Goal: Find specific page/section: Find specific page/section

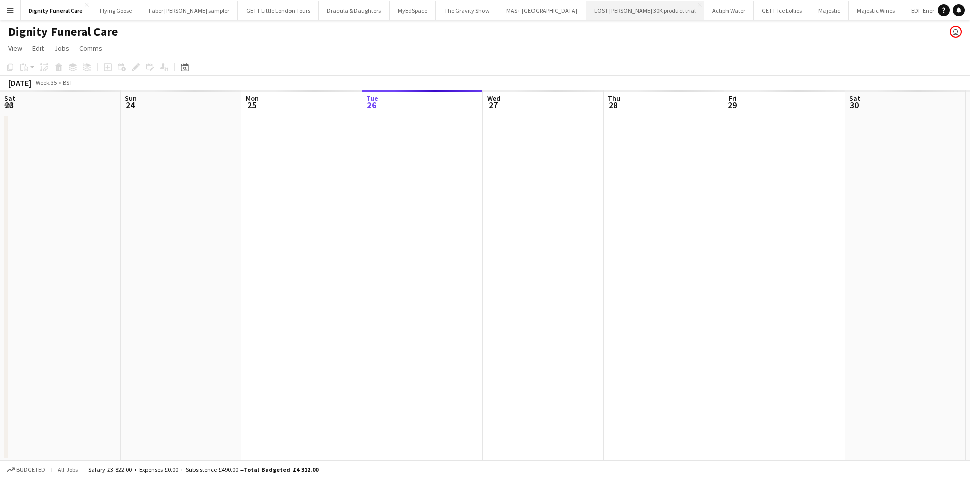
scroll to position [0, 242]
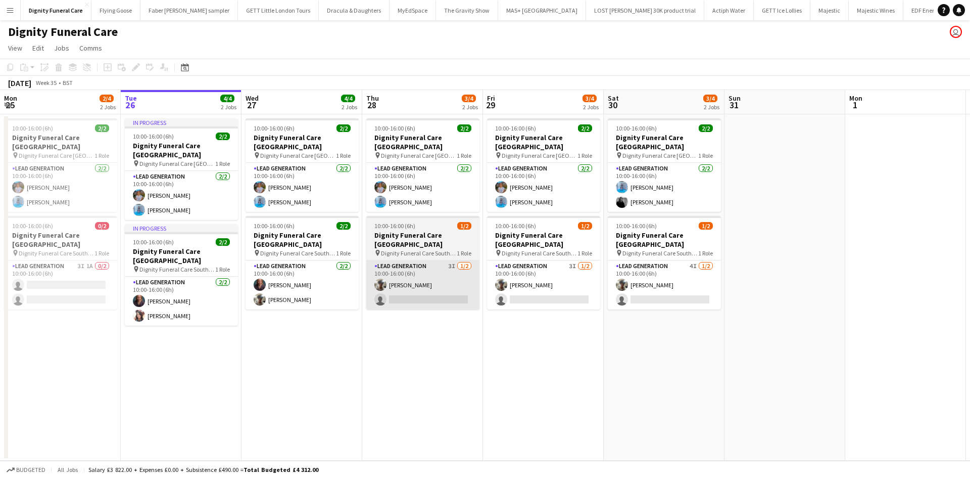
click at [546, 324] on app-date-cell "10:00-16:00 (6h) 2/2 Dignity Funeral Care Aberdeen pin Dignity Funeral Care Abe…" at bounding box center [543, 287] width 121 height 346
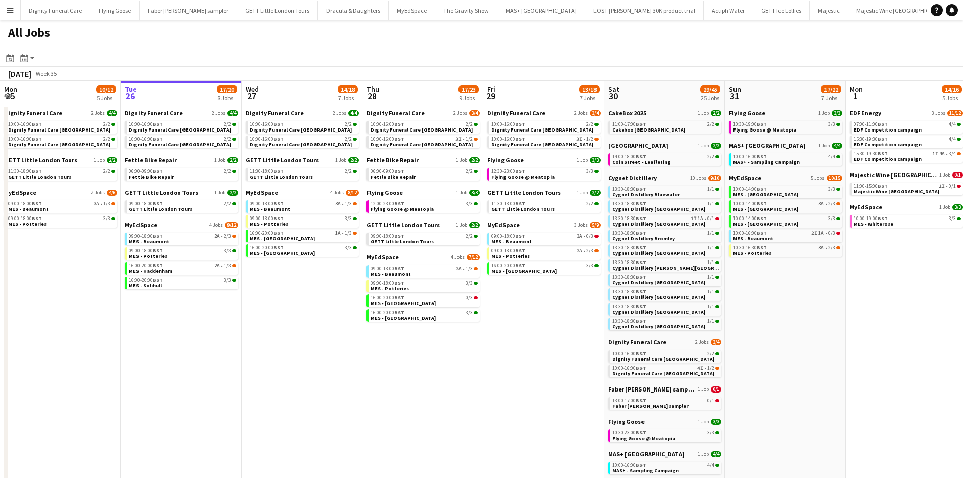
click at [700, 262] on app-calendar-viewport "Mon 25 10/12 5 Jobs Tue 26 17/20 8 Jobs Wed 27 14/18 7 Jobs Thu 28 17/23 9 Jobs…" at bounding box center [481, 387] width 963 height 612
click at [366, 110] on span "Dignity Funeral Care" at bounding box center [395, 113] width 58 height 8
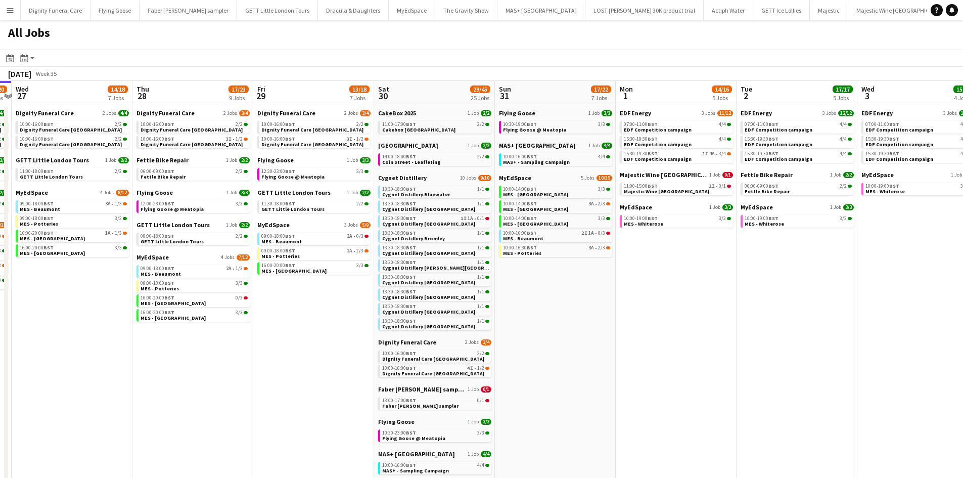
drag, startPoint x: 799, startPoint y: 271, endPoint x: 614, endPoint y: 269, distance: 185.0
click at [619, 274] on app-calendar-viewport "Sun 24 26/29 7 Jobs Mon 25 10/12 5 Jobs Tue 26 17/20 8 Jobs Wed 27 14/18 7 Jobs…" at bounding box center [481, 387] width 963 height 612
click at [640, 113] on span "EDF Energy" at bounding box center [634, 113] width 31 height 8
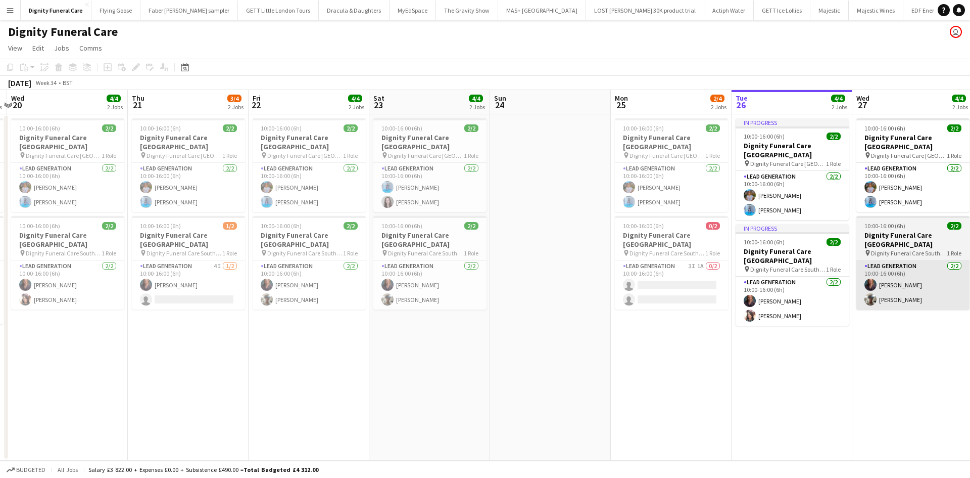
drag, startPoint x: 346, startPoint y: 264, endPoint x: 859, endPoint y: 265, distance: 512.5
click at [943, 267] on app-calendar-viewport "Mon 18 Tue 19 5/5 2 Jobs Wed 20 4/4 2 Jobs Thu 21 3/4 2 Jobs Fri 22 4/4 2 Jobs …" at bounding box center [485, 275] width 970 height 370
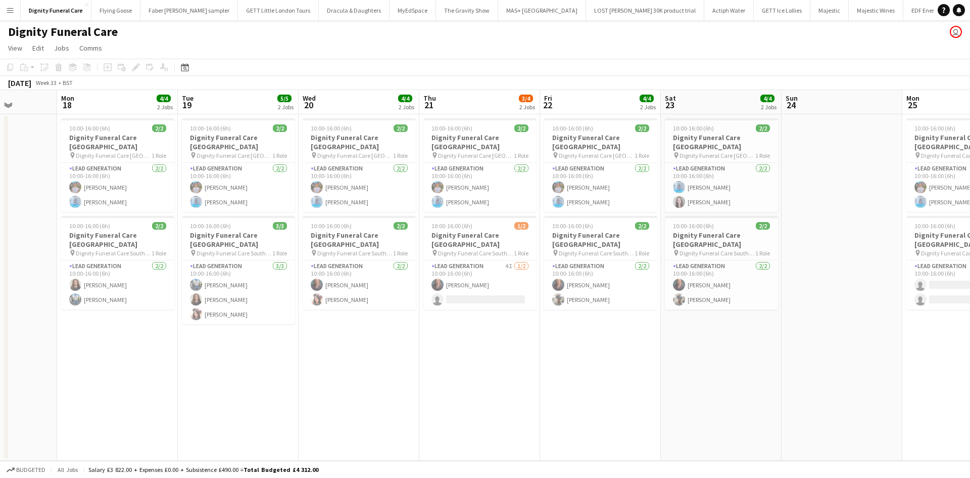
drag, startPoint x: 442, startPoint y: 261, endPoint x: 312, endPoint y: 113, distance: 197.4
click at [686, 224] on app-calendar-viewport "Thu 14 Fri 15 Sat 16 Sun 17 Mon 18 4/4 2 Jobs Tue 19 5/5 2 Jobs Wed 20 4/4 2 Jo…" at bounding box center [485, 275] width 970 height 370
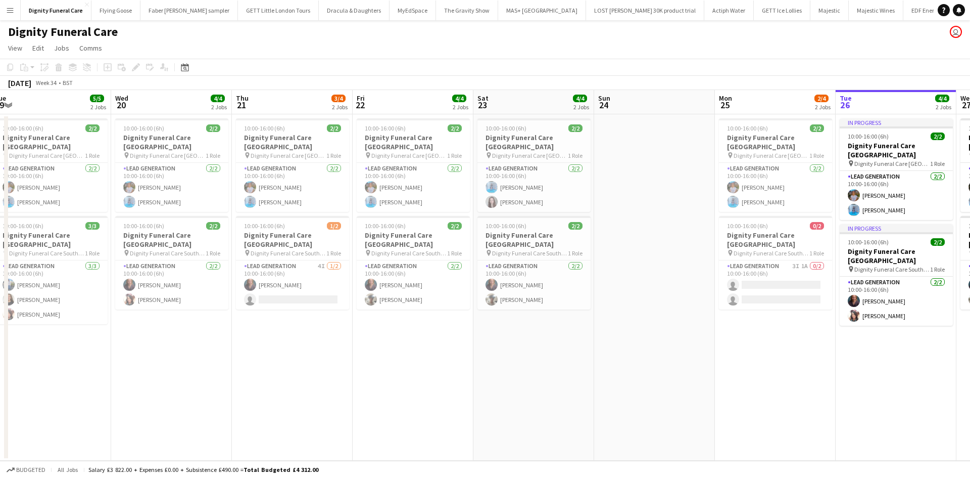
drag, startPoint x: 820, startPoint y: 337, endPoint x: 461, endPoint y: 295, distance: 361.3
click at [279, 341] on app-calendar-viewport "Sat 16 Sun 17 Mon 18 4/4 2 Jobs Tue 19 5/5 2 Jobs Wed 20 4/4 2 Jobs Thu 21 3/4 …" at bounding box center [485, 275] width 970 height 370
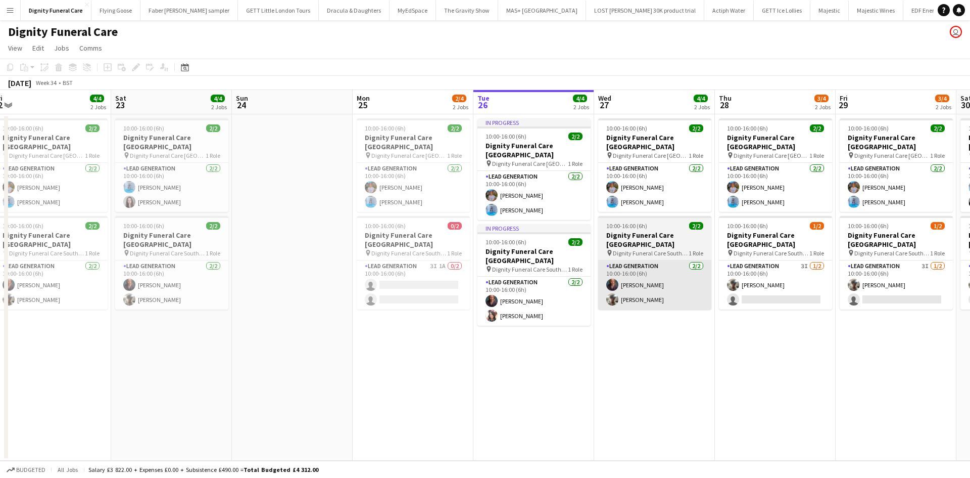
scroll to position [0, 358]
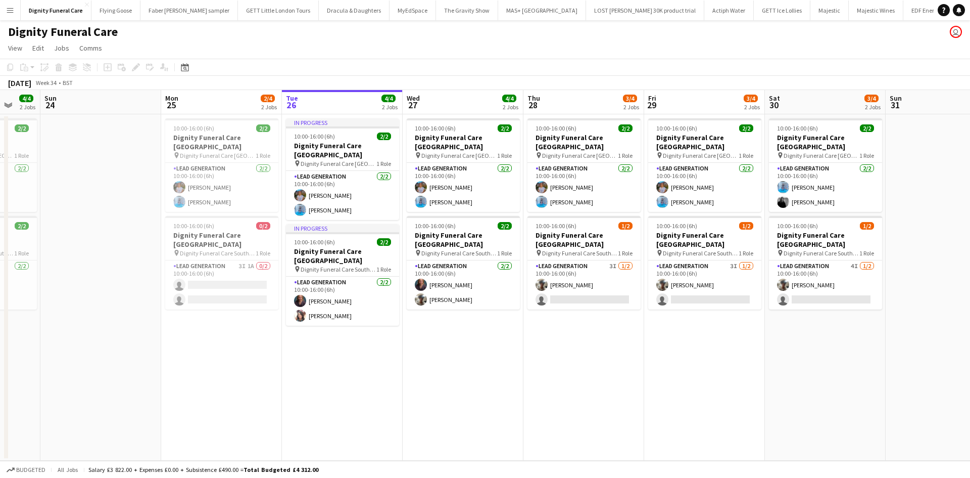
drag, startPoint x: 828, startPoint y: 419, endPoint x: 626, endPoint y: 398, distance: 203.8
click at [629, 400] on app-calendar-viewport "Thu 21 3/4 2 Jobs Fri 22 4/4 2 Jobs Sat 23 4/4 2 Jobs Sun 24 Mon 25 2/4 2 Jobs …" at bounding box center [485, 275] width 970 height 370
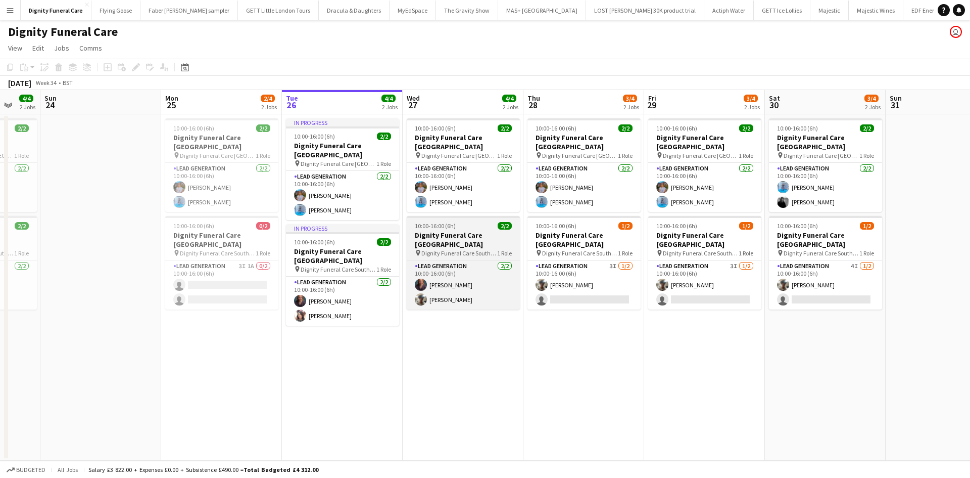
scroll to position [0, 324]
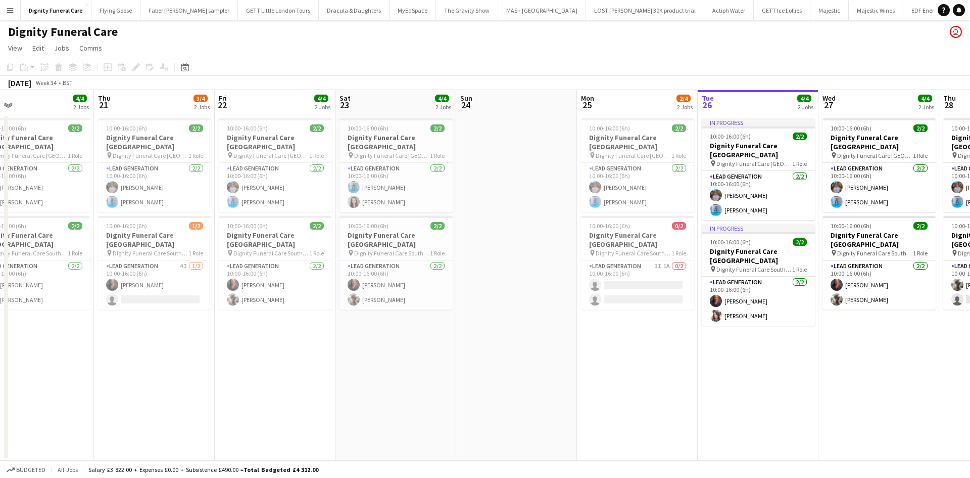
drag, startPoint x: 334, startPoint y: 340, endPoint x: 718, endPoint y: 345, distance: 384.1
click at [721, 345] on app-calendar-viewport "Mon 18 4/4 2 Jobs Tue 19 5/5 2 Jobs Wed 20 4/4 2 Jobs Thu 21 3/4 2 Jobs Fri 22 …" at bounding box center [485, 275] width 970 height 370
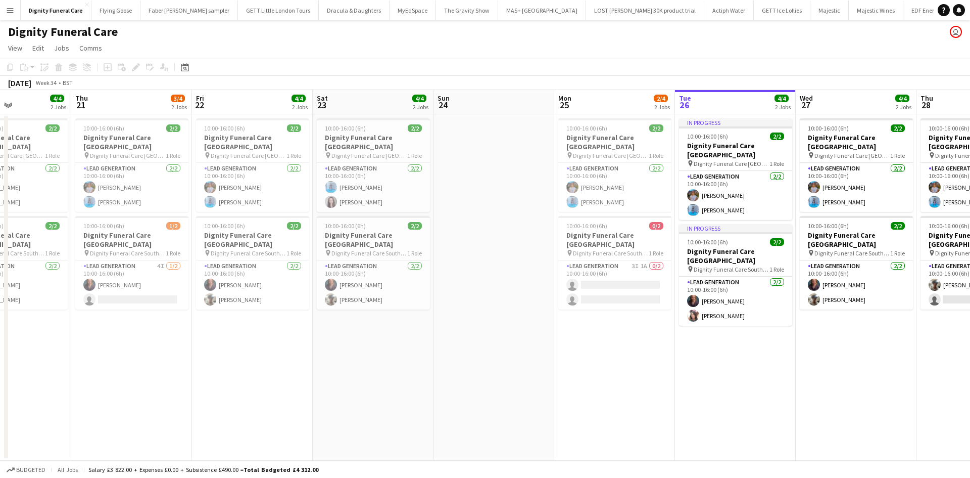
drag, startPoint x: 652, startPoint y: 336, endPoint x: 626, endPoint y: 335, distance: 26.3
click at [626, 335] on app-calendar-viewport "Mon 18 4/4 2 Jobs Tue 19 5/5 2 Jobs Wed 20 4/4 2 Jobs Thu 21 3/4 2 Jobs Fri 22 …" at bounding box center [485, 275] width 970 height 370
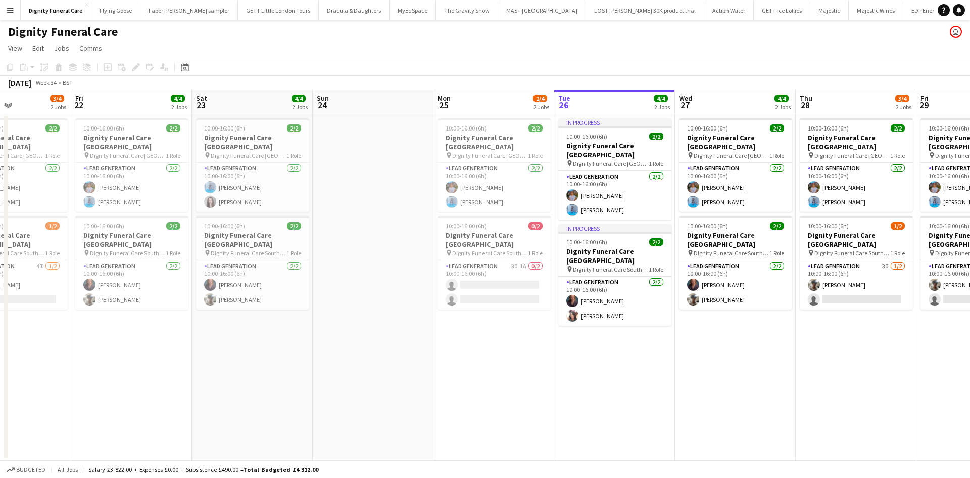
scroll to position [0, 451]
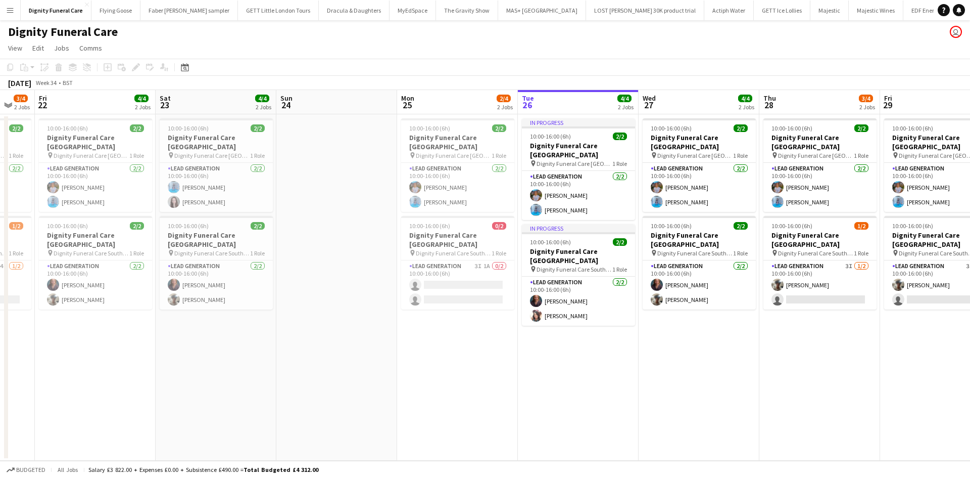
drag, startPoint x: 682, startPoint y: 370, endPoint x: 522, endPoint y: 365, distance: 159.8
click at [526, 365] on app-calendar-viewport "Mon 18 4/4 2 Jobs Tue 19 5/5 2 Jobs Wed 20 4/4 2 Jobs Thu 21 3/4 2 Jobs Fri 22 …" at bounding box center [485, 275] width 970 height 370
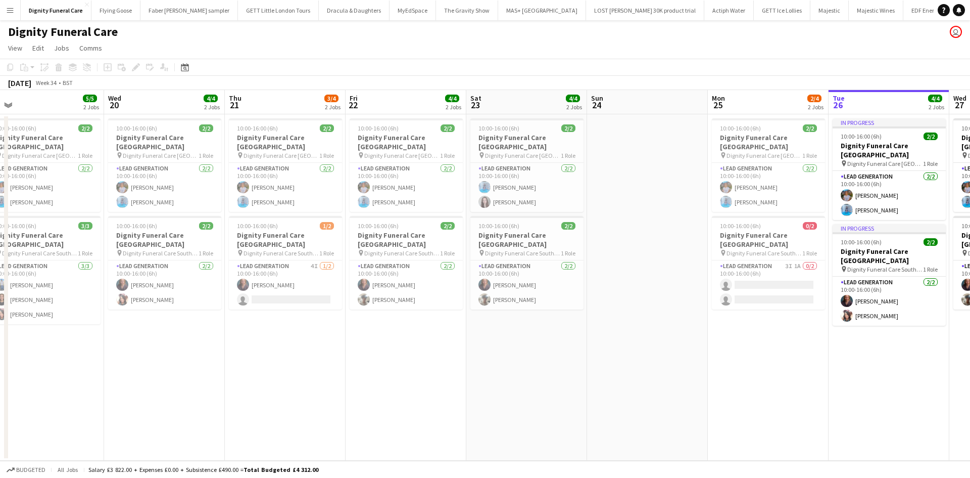
drag, startPoint x: 669, startPoint y: 349, endPoint x: 884, endPoint y: 361, distance: 215.6
click at [910, 355] on app-calendar-viewport "Sun 17 Mon 18 4/4 2 Jobs Tue 19 5/5 2 Jobs Wed 20 4/4 2 Jobs Thu 21 3/4 2 Jobs …" at bounding box center [485, 275] width 970 height 370
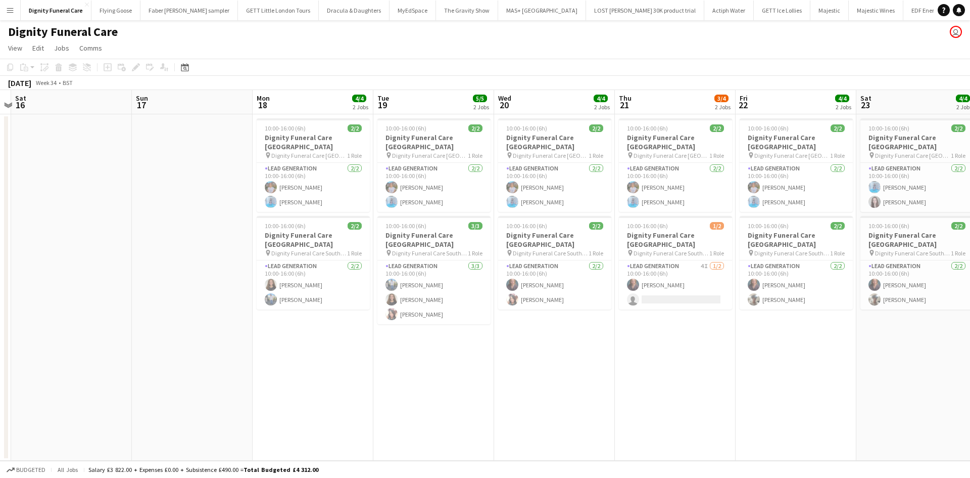
drag, startPoint x: 425, startPoint y: 405, endPoint x: 695, endPoint y: 405, distance: 269.9
click at [695, 405] on app-calendar-viewport "Thu 14 Fri 15 Sat 16 Sun 17 Mon 18 4/4 2 Jobs Tue 19 5/5 2 Jobs Wed 20 4/4 2 Jo…" at bounding box center [485, 275] width 970 height 370
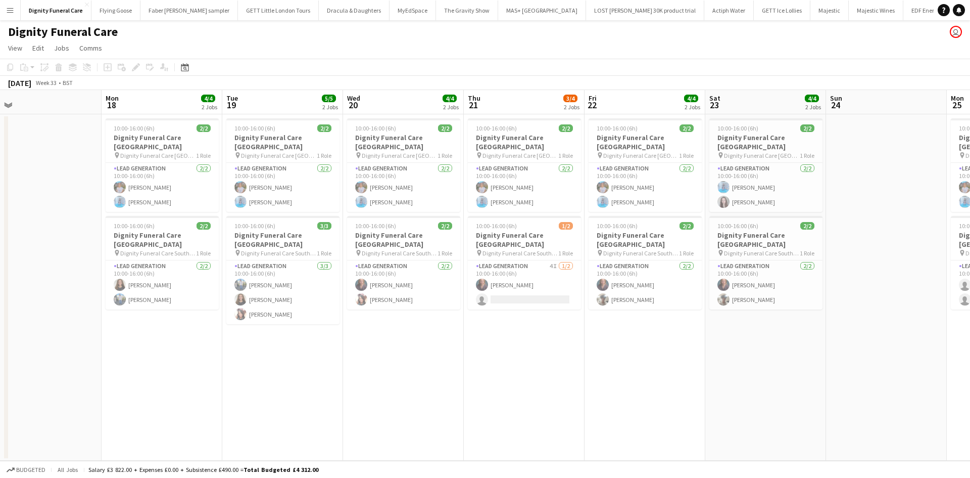
drag, startPoint x: 813, startPoint y: 387, endPoint x: 652, endPoint y: 399, distance: 161.7
click at [652, 399] on app-calendar-viewport "Thu 14 Fri 15 Sat 16 Sun 17 Mon 18 4/4 2 Jobs Tue 19 5/5 2 Jobs Wed 20 4/4 2 Jo…" at bounding box center [485, 275] width 970 height 370
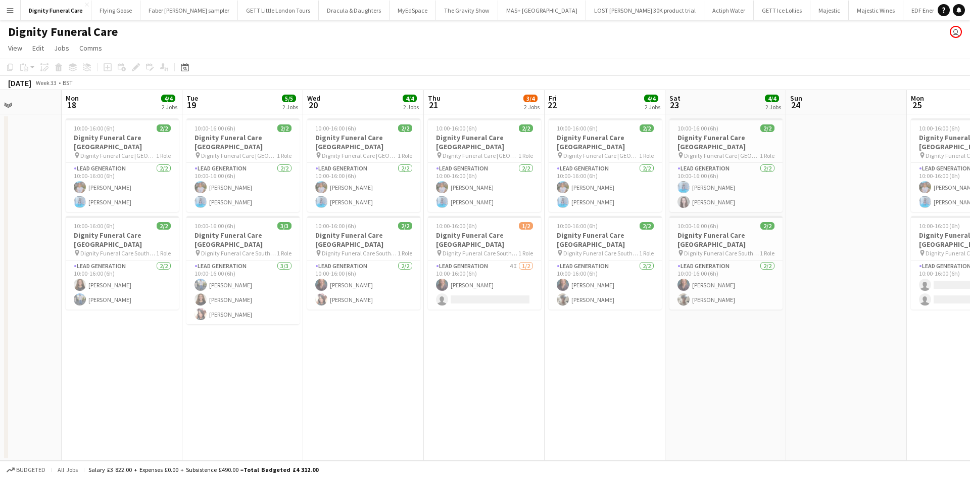
scroll to position [0, 434]
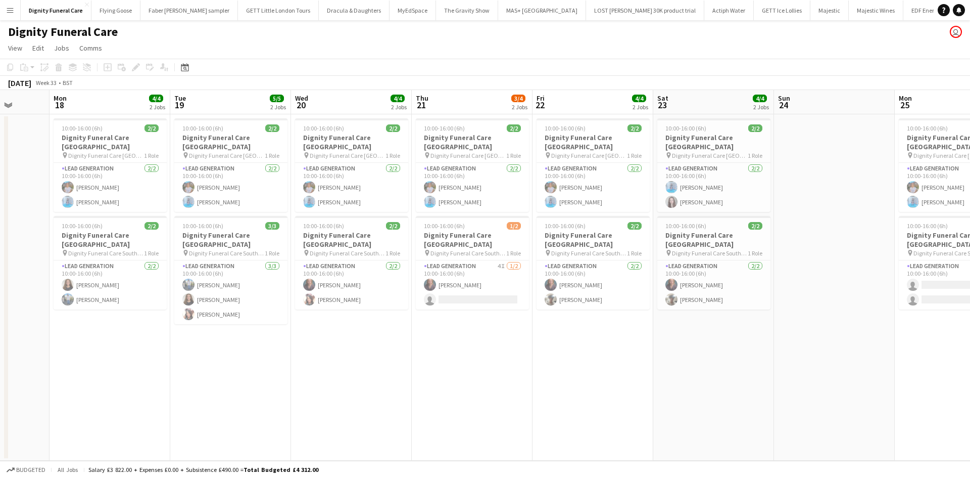
drag, startPoint x: 571, startPoint y: 392, endPoint x: 559, endPoint y: 393, distance: 12.1
click at [559, 393] on app-calendar-viewport "Thu 14 Fri 15 Sat 16 Sun 17 Mon 18 4/4 2 Jobs Tue 19 5/5 2 Jobs Wed 20 4/4 2 Jo…" at bounding box center [485, 275] width 970 height 370
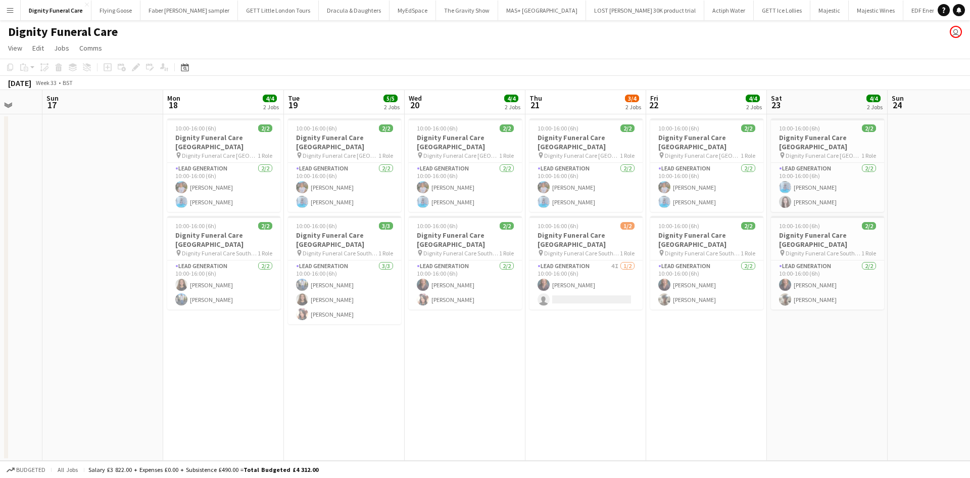
scroll to position [0, 295]
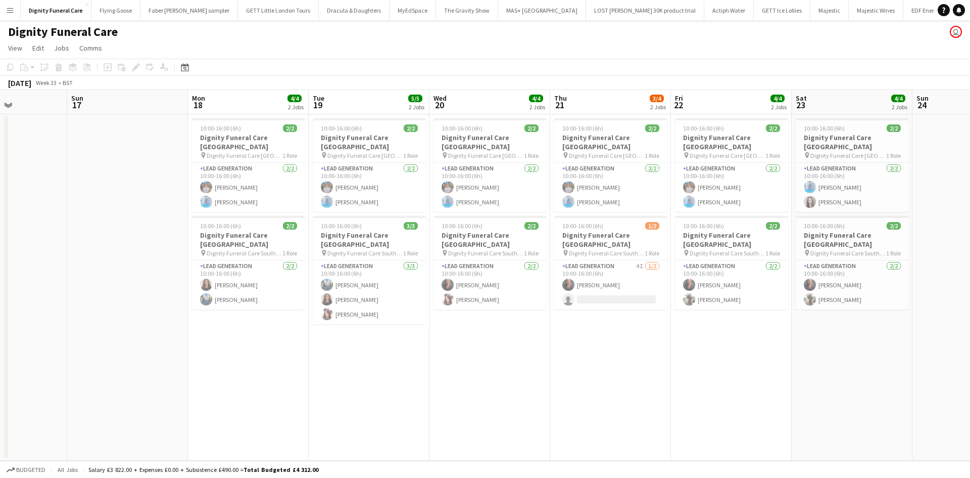
drag, startPoint x: 516, startPoint y: 365, endPoint x: 530, endPoint y: 363, distance: 14.2
click at [530, 363] on app-calendar-viewport "Thu 14 Fri 15 Sat 16 Sun 17 Mon 18 4/4 2 Jobs Tue 19 5/5 2 Jobs Wed 20 4/4 2 Jo…" at bounding box center [485, 275] width 970 height 370
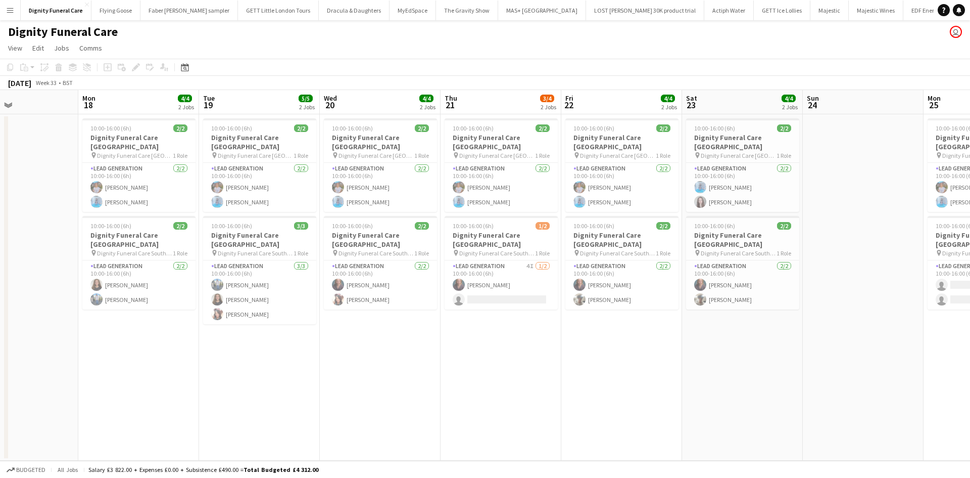
scroll to position [0, 409]
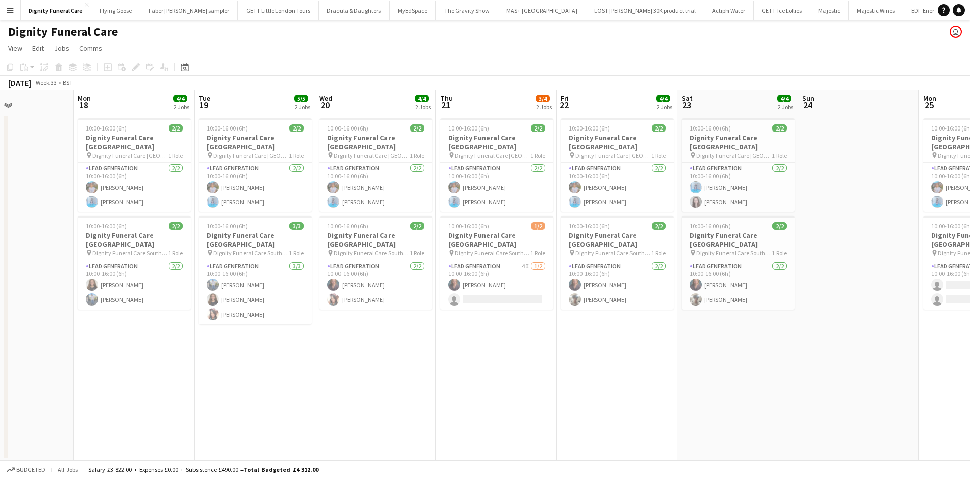
click at [593, 369] on app-calendar-viewport "Thu 14 Fri 15 Sat 16 Sun 17 Mon 18 4/4 2 Jobs Tue 19 5/5 2 Jobs Wed 20 4/4 2 Jo…" at bounding box center [485, 275] width 970 height 370
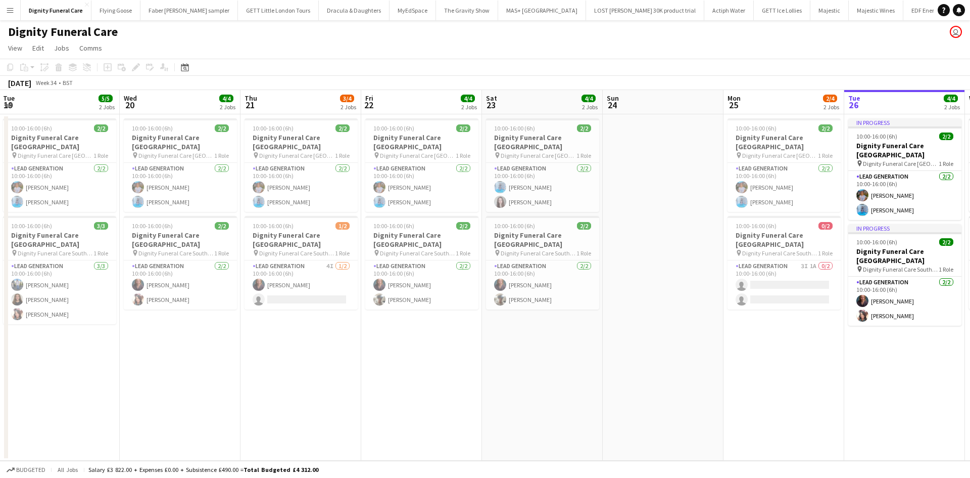
drag, startPoint x: 663, startPoint y: 348, endPoint x: 499, endPoint y: 344, distance: 163.3
click at [499, 344] on app-calendar-viewport "Sat 16 Sun 17 Mon 18 4/4 2 Jobs Tue 19 5/5 2 Jobs Wed 20 4/4 2 Jobs Thu 21 3/4 …" at bounding box center [485, 275] width 970 height 370
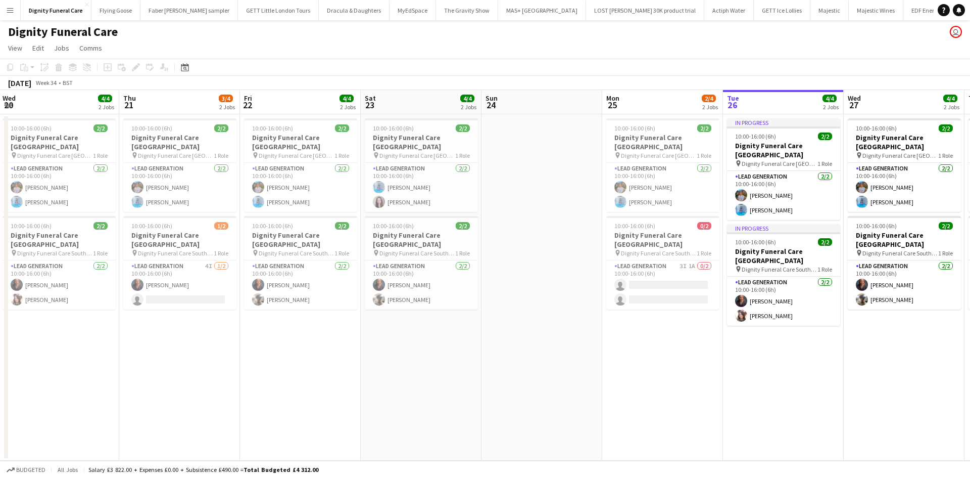
scroll to position [0, 281]
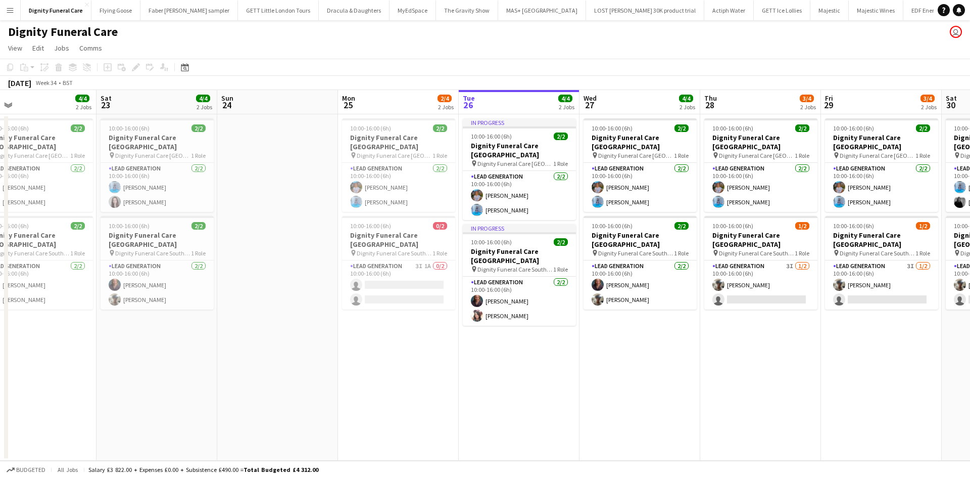
drag, startPoint x: 685, startPoint y: 370, endPoint x: 357, endPoint y: 354, distance: 328.4
click at [357, 354] on app-calendar-viewport "Mon 18 4/4 2 Jobs Tue 19 5/5 2 Jobs Wed 20 4/4 2 Jobs Thu 21 3/4 2 Jobs Fri 22 …" at bounding box center [485, 275] width 970 height 370
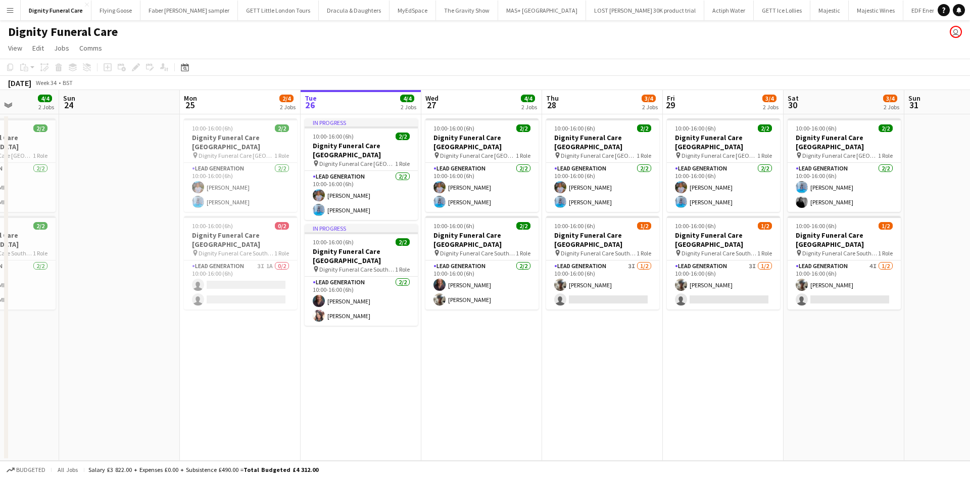
scroll to position [0, 438]
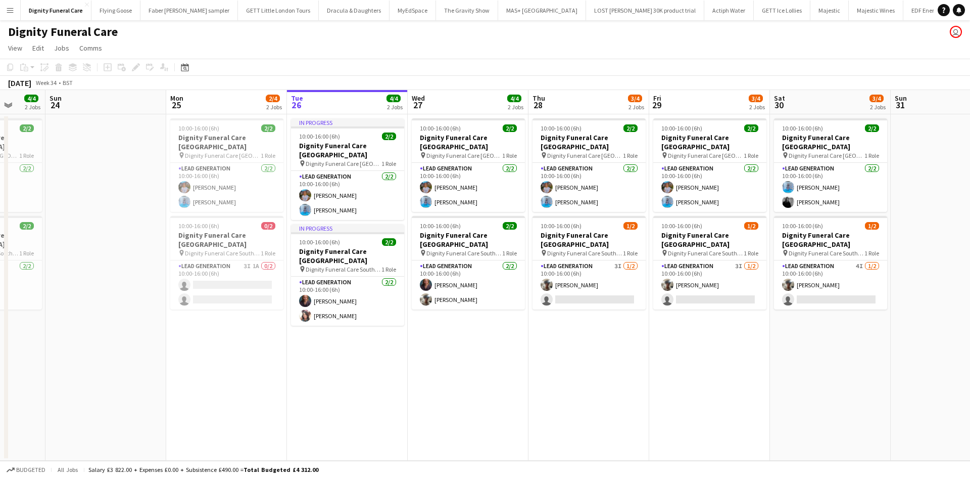
drag, startPoint x: 639, startPoint y: 351, endPoint x: 473, endPoint y: 346, distance: 165.8
click at [473, 346] on app-calendar-viewport "Wed 20 4/4 2 Jobs Thu 21 3/4 2 Jobs Fri 22 4/4 2 Jobs Sat 23 4/4 2 Jobs Sun 24 …" at bounding box center [485, 275] width 970 height 370
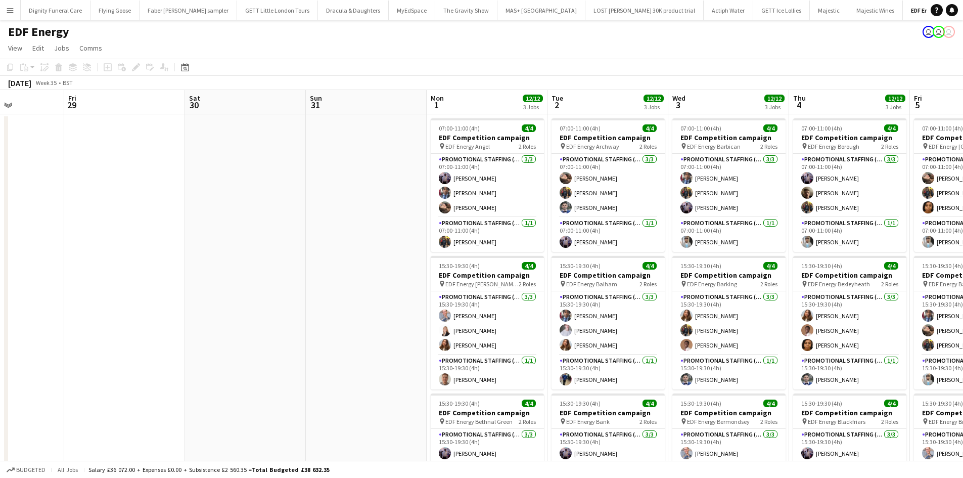
drag, startPoint x: 499, startPoint y: 263, endPoint x: 173, endPoint y: 247, distance: 326.4
click at [173, 248] on app-calendar-viewport "Mon 25 Tue 26 Wed 27 Thu 28 Fri 29 Sat 30 Sun 31 Mon 1 12/12 3 Jobs Tue 2 12/12…" at bounding box center [481, 333] width 963 height 487
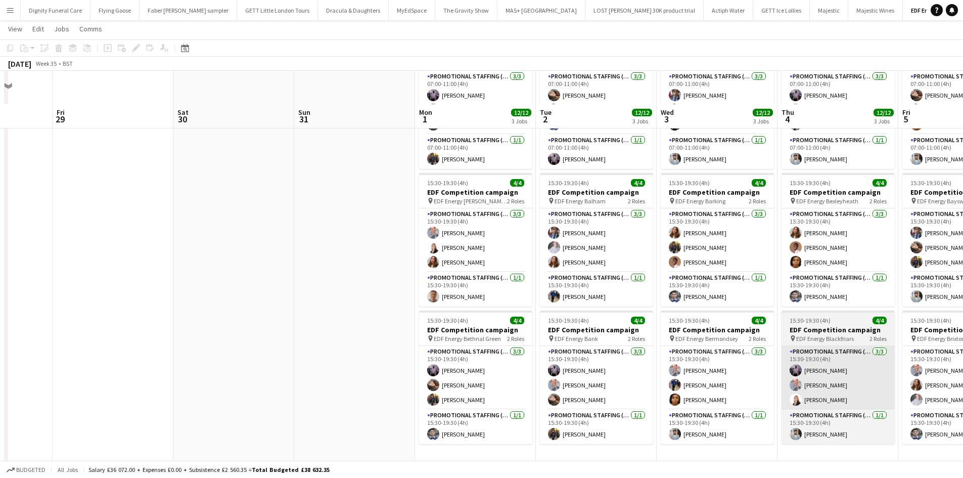
scroll to position [115, 0]
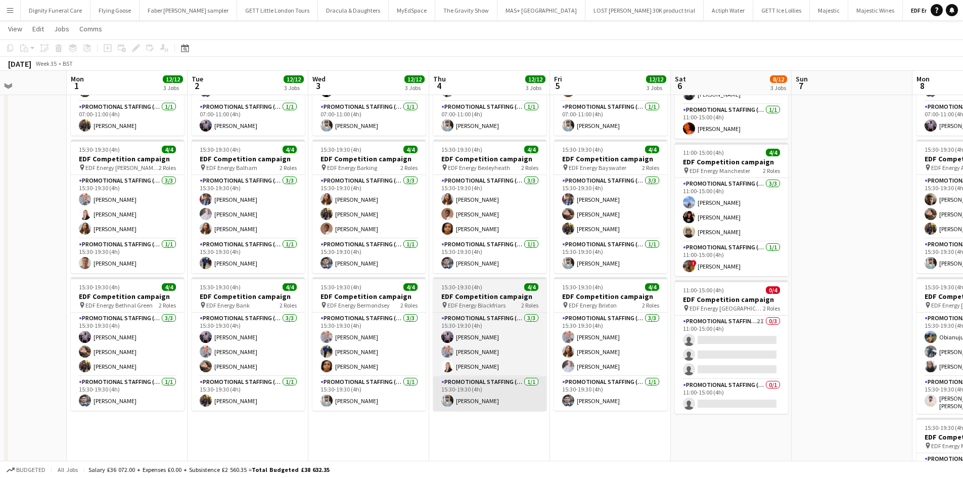
drag, startPoint x: 816, startPoint y: 424, endPoint x: 498, endPoint y: 397, distance: 319.0
click at [478, 402] on app-calendar-viewport "Fri 29 Sat 30 Sun 31 Mon 1 12/12 3 Jobs Tue 2 12/12 3 Jobs Wed 3 12/12 3 Jobs T…" at bounding box center [481, 265] width 963 height 683
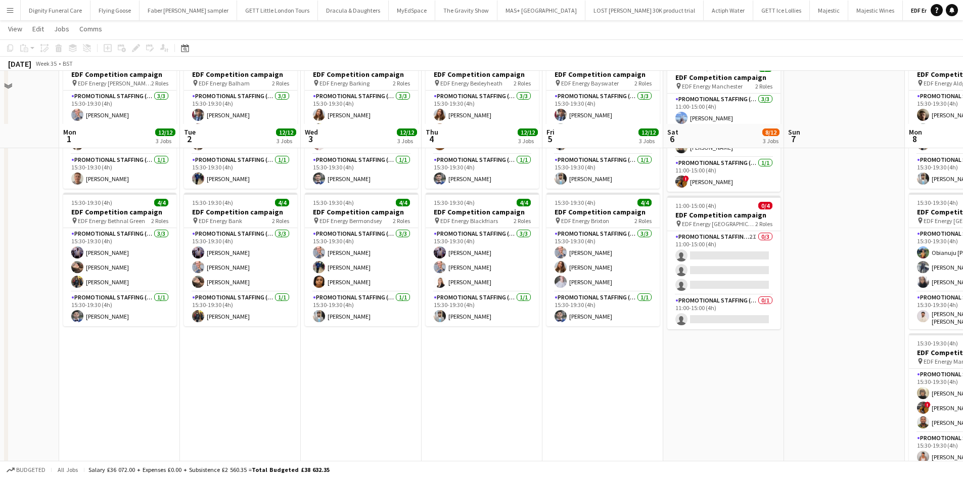
scroll to position [51, 0]
